Goal: Information Seeking & Learning: Learn about a topic

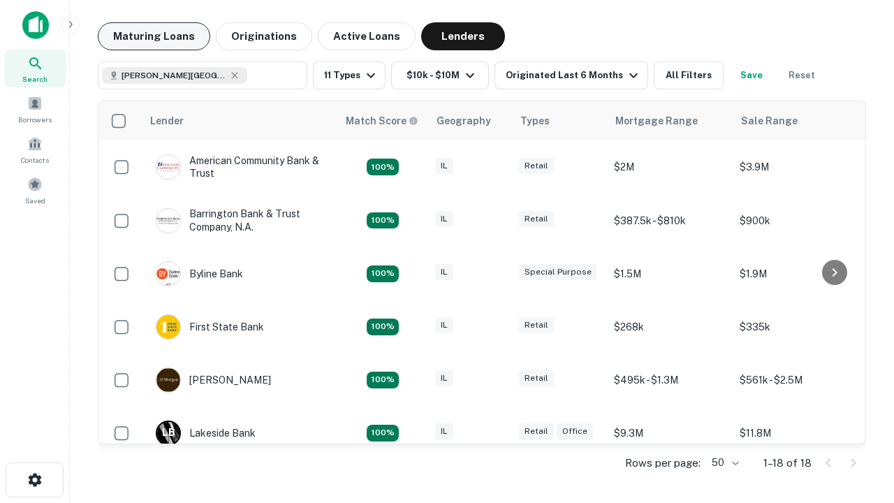
click at [154, 36] on button "Maturing Loans" at bounding box center [154, 36] width 112 height 28
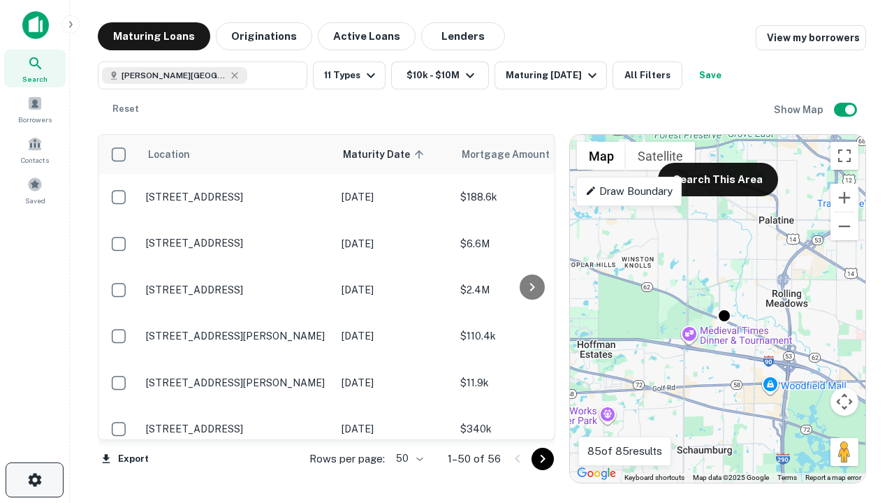
click at [34, 480] on icon "button" at bounding box center [35, 480] width 17 height 17
